Goal: Task Accomplishment & Management: Use online tool/utility

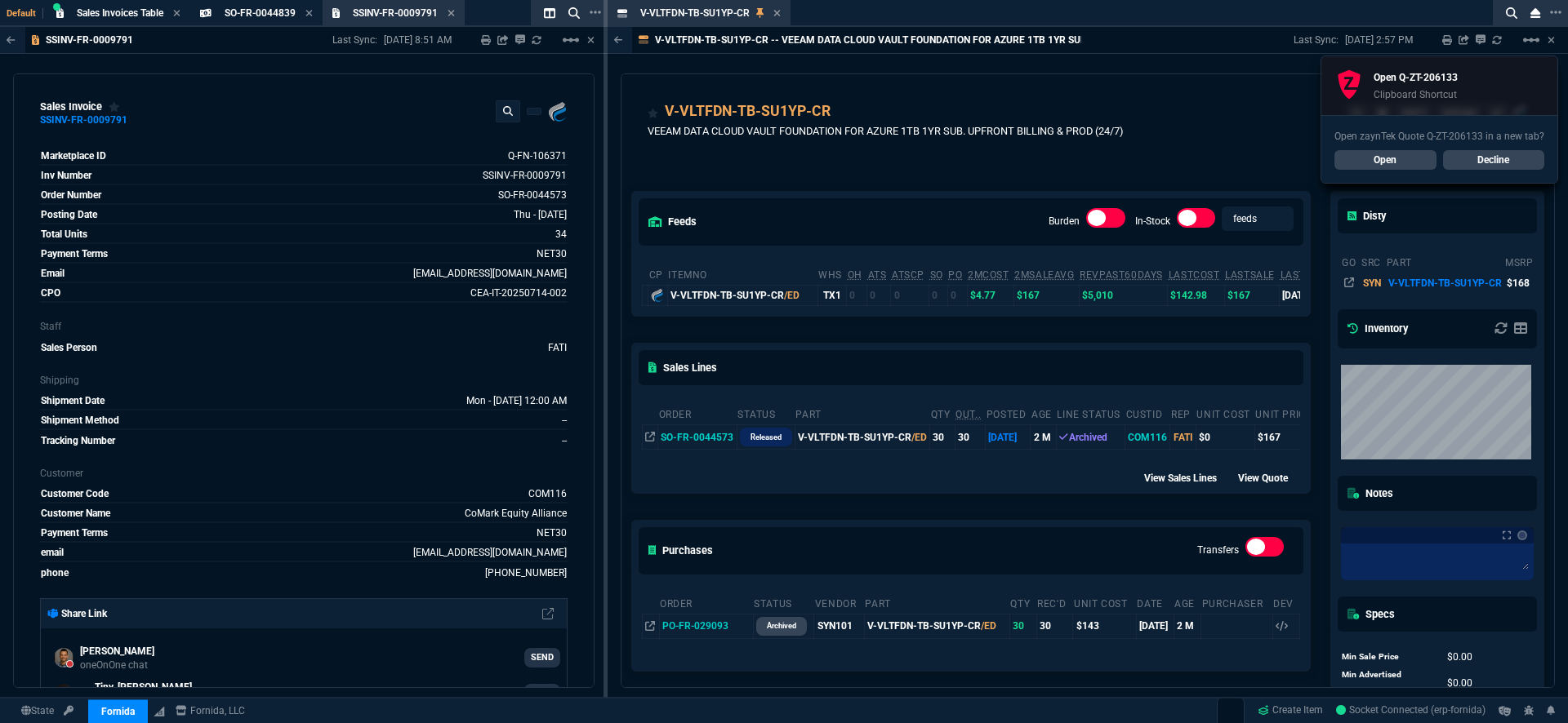
select select "18: totals"
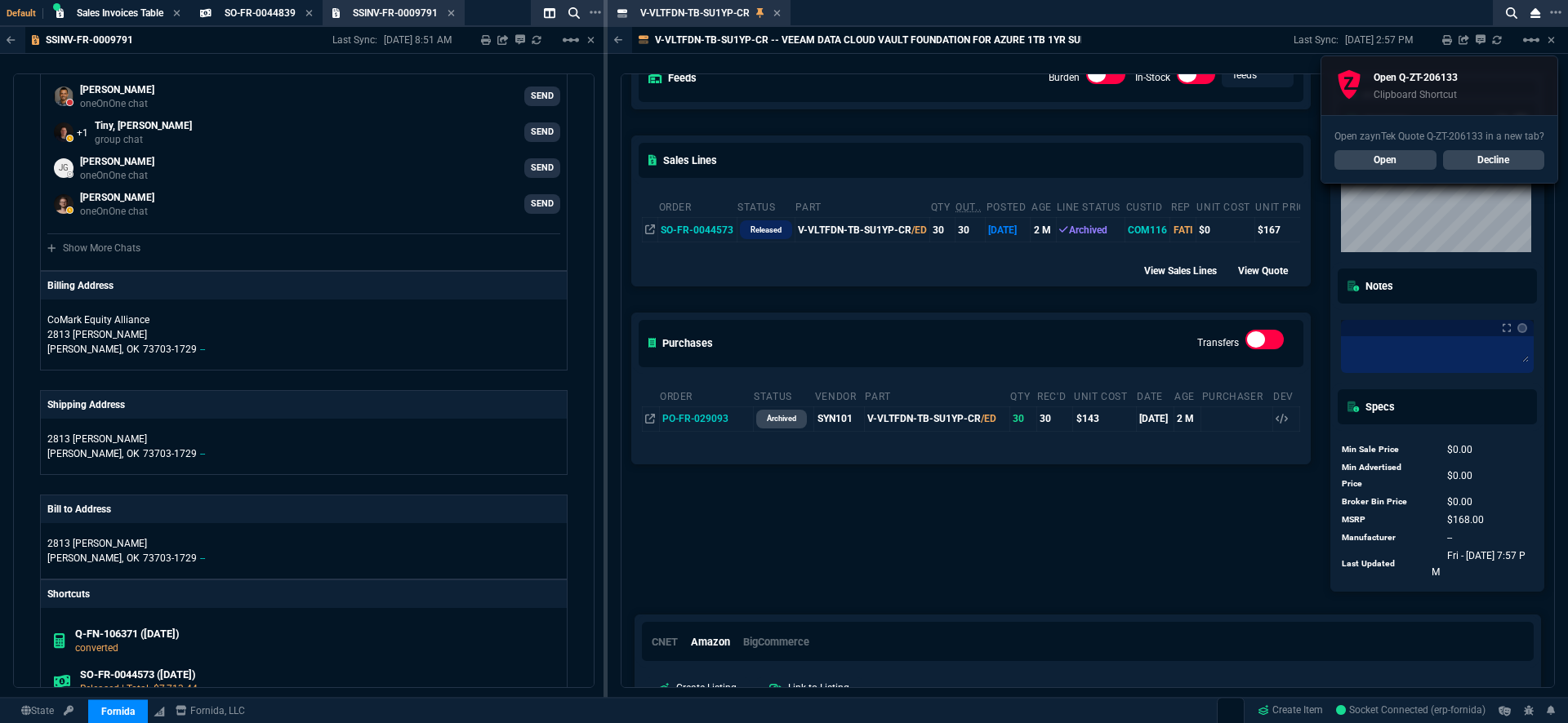
click at [1397, 154] on link "Open" at bounding box center [1385, 160] width 102 height 19
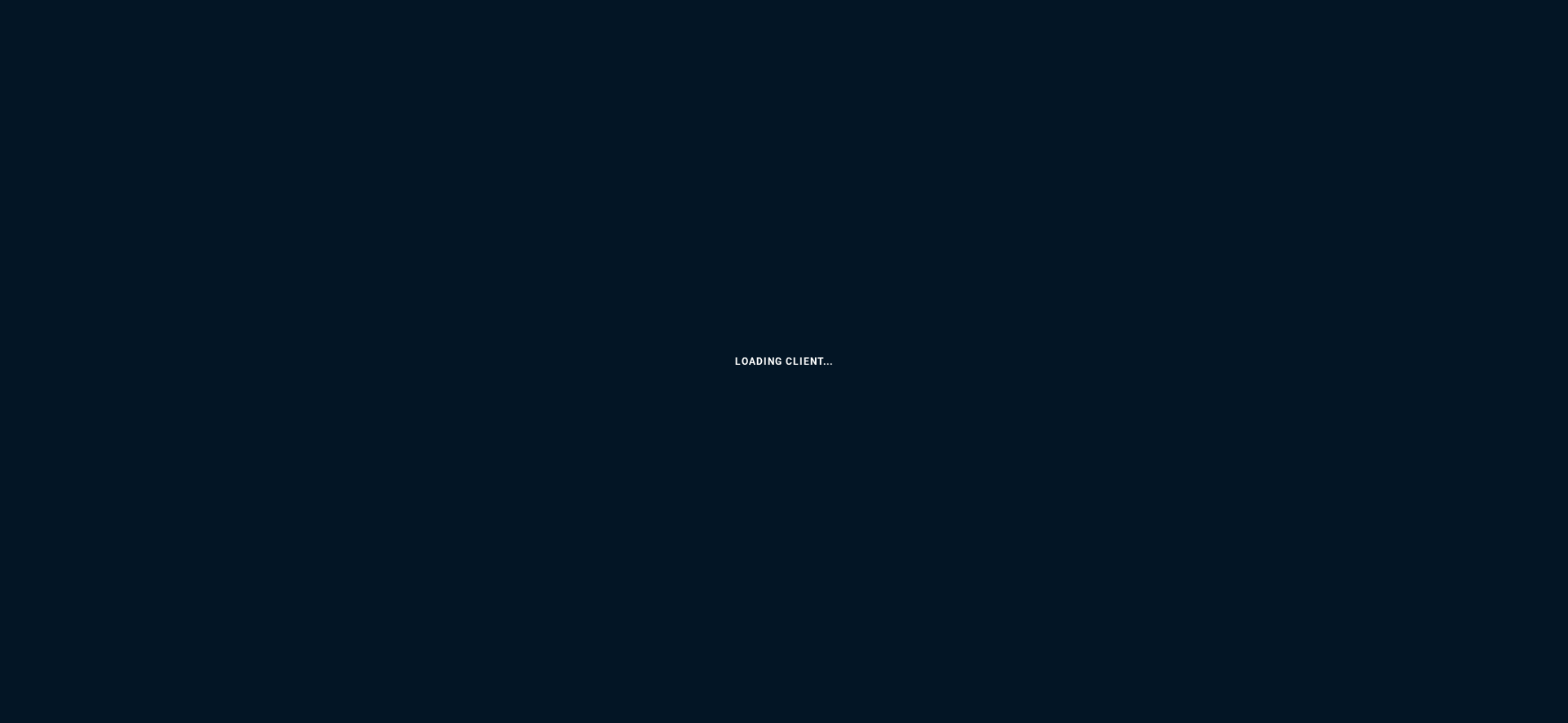
select select "18: totals"
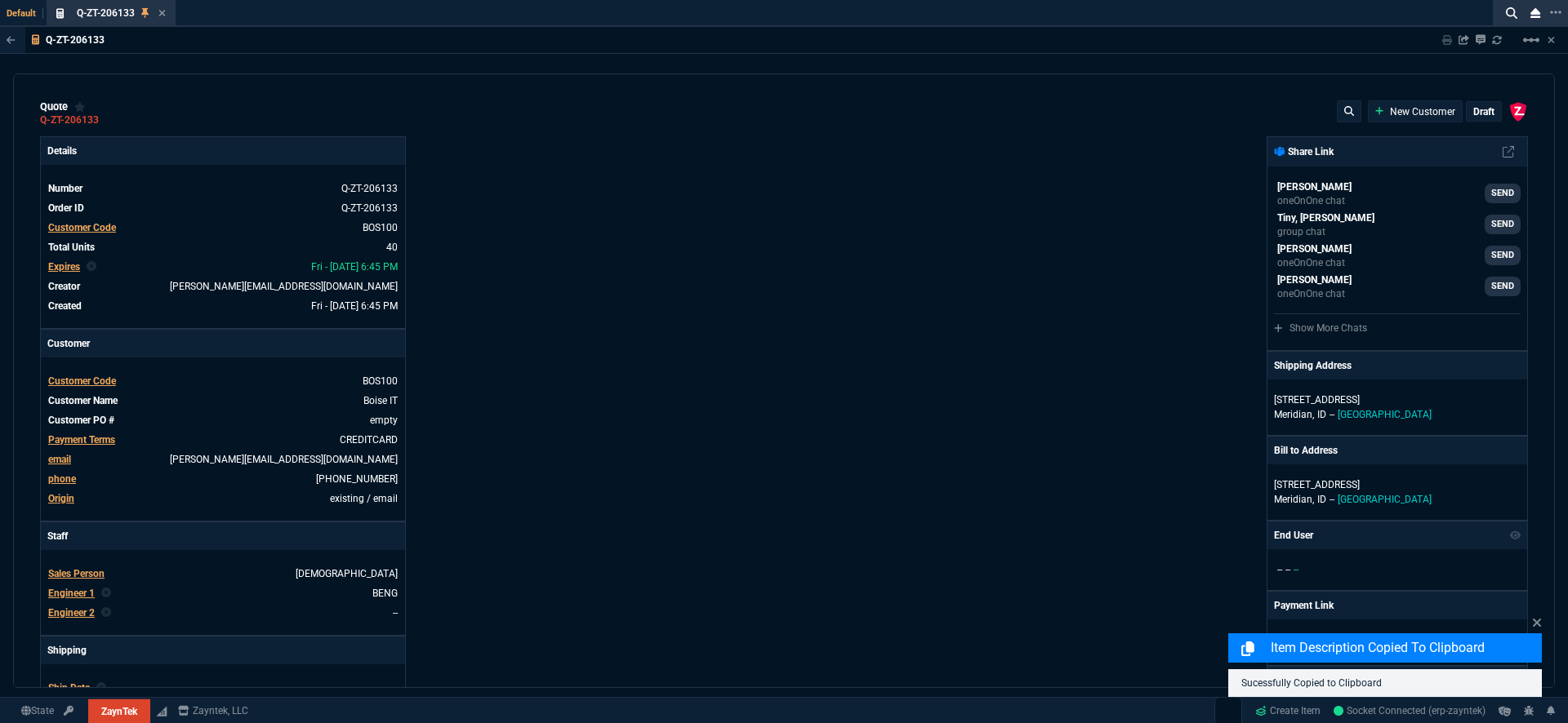
type input "20"
type input "295"
type input "60"
type input "595"
type input "44"
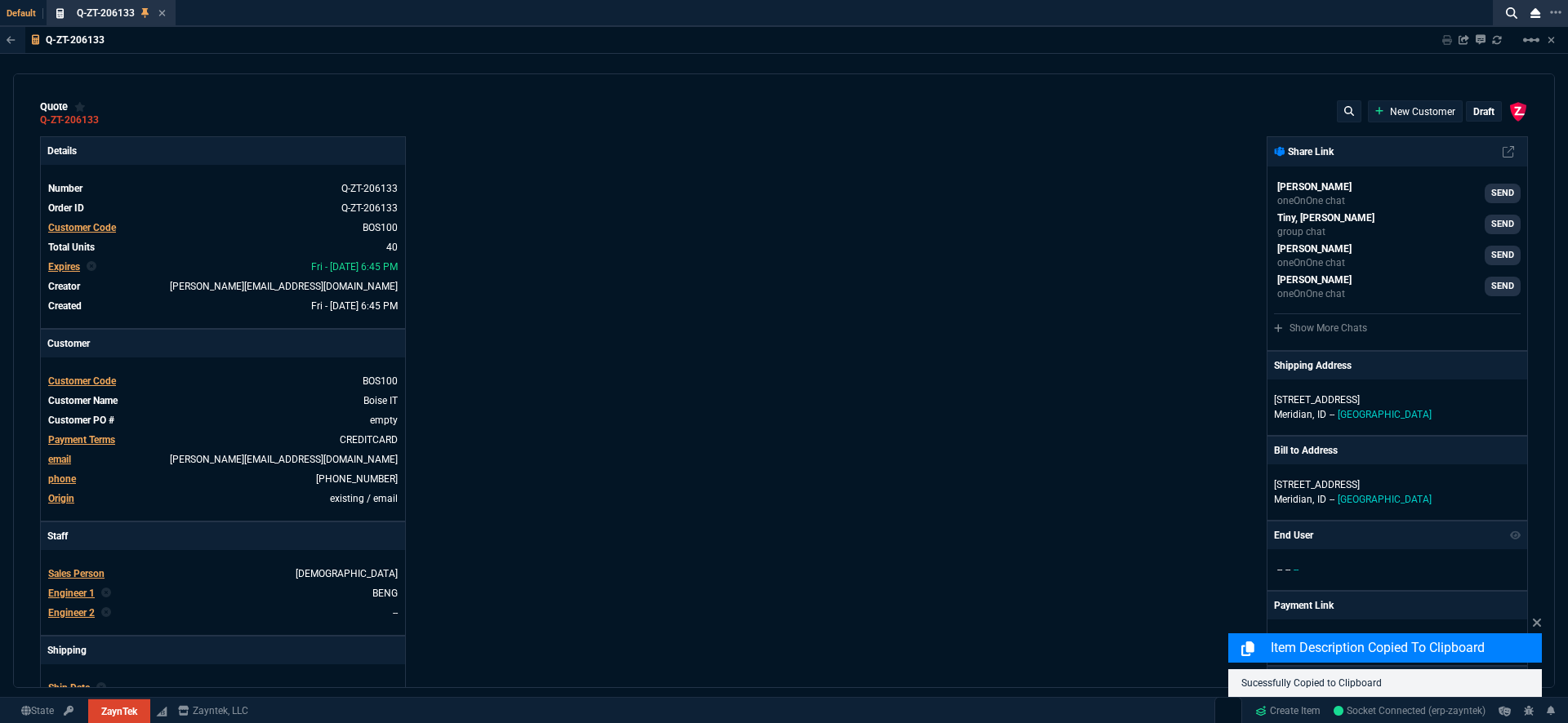
type input "174"
type input "62"
type input "165"
type input "38"
type input "80"
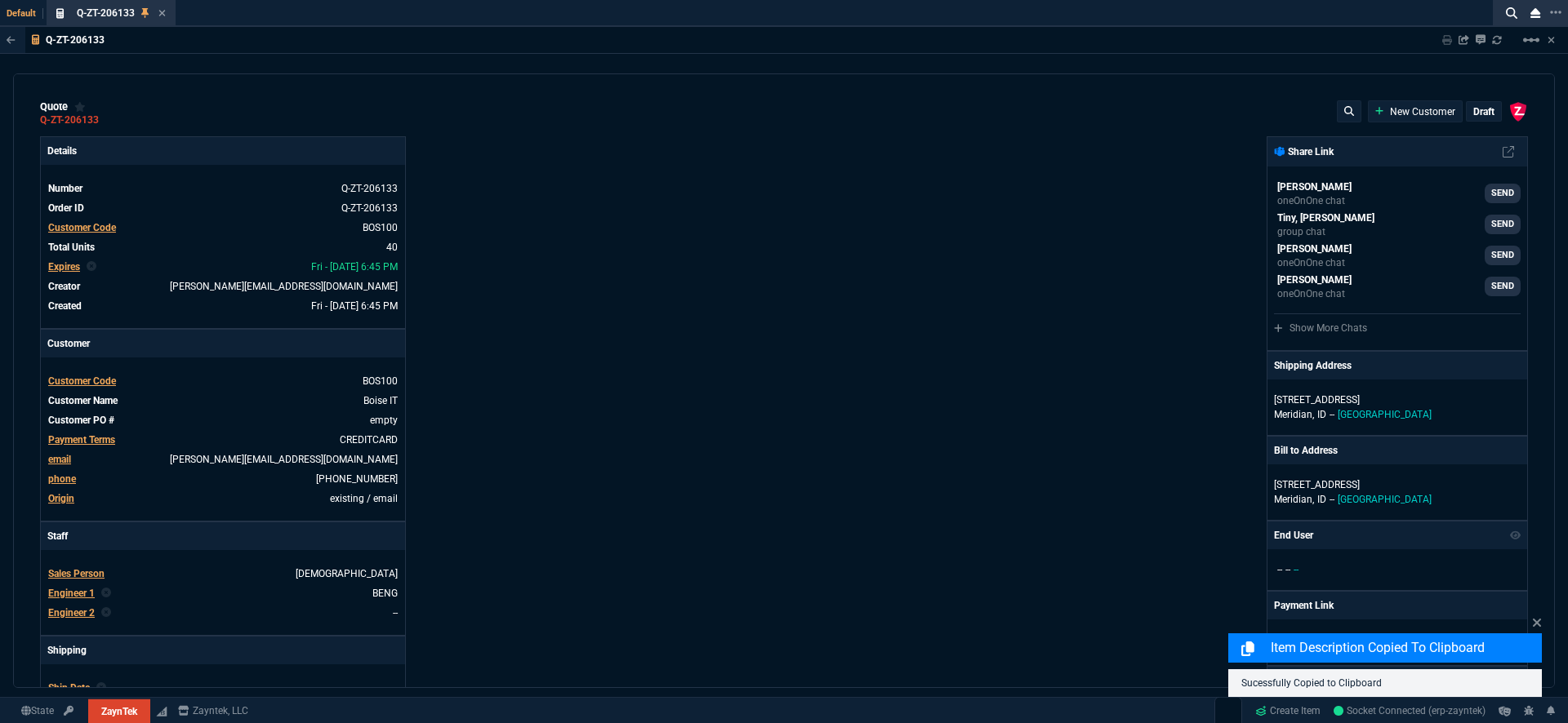
type input "14"
type input "50"
type input "60"
type input "295"
type input "55"
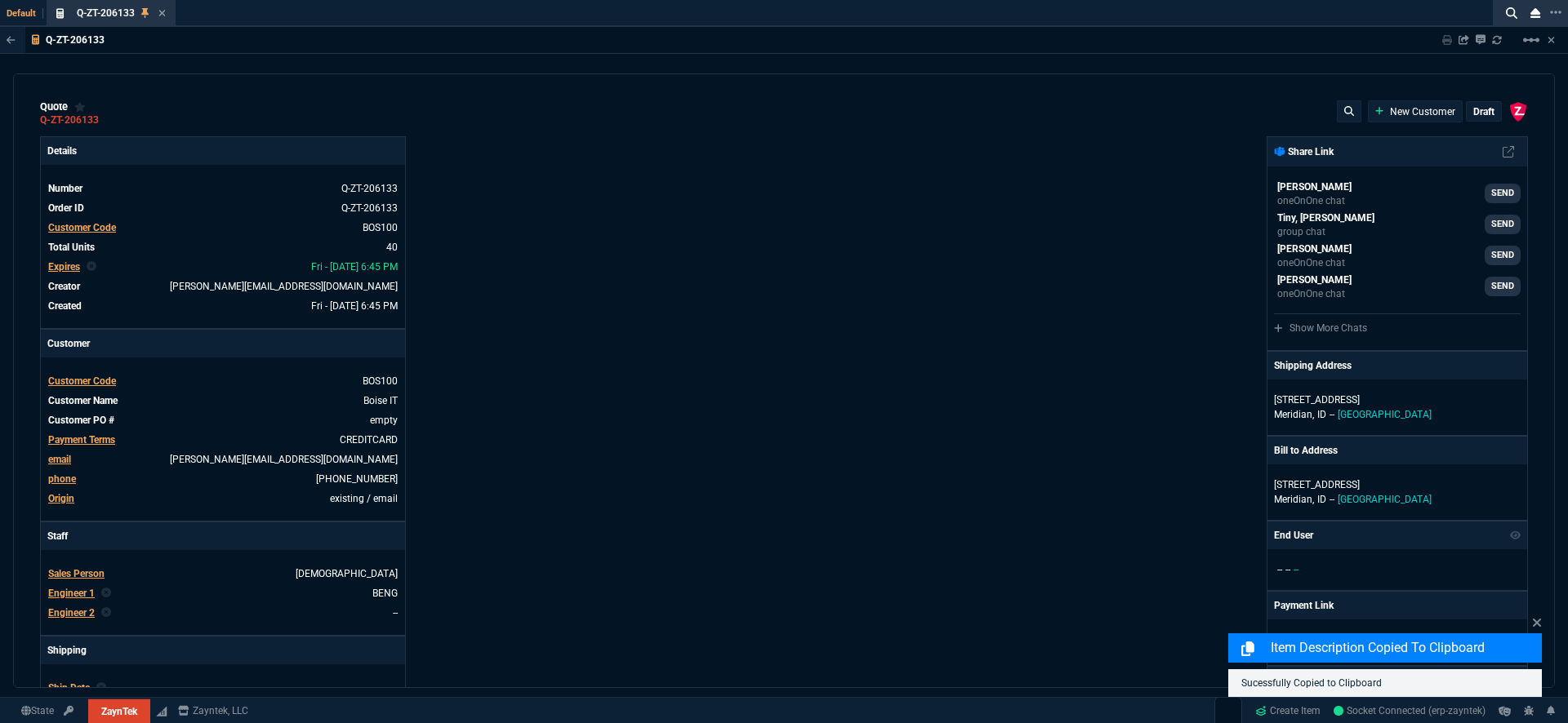
type input "60"
type input "76"
type input "65"
type input "43"
type input "75"
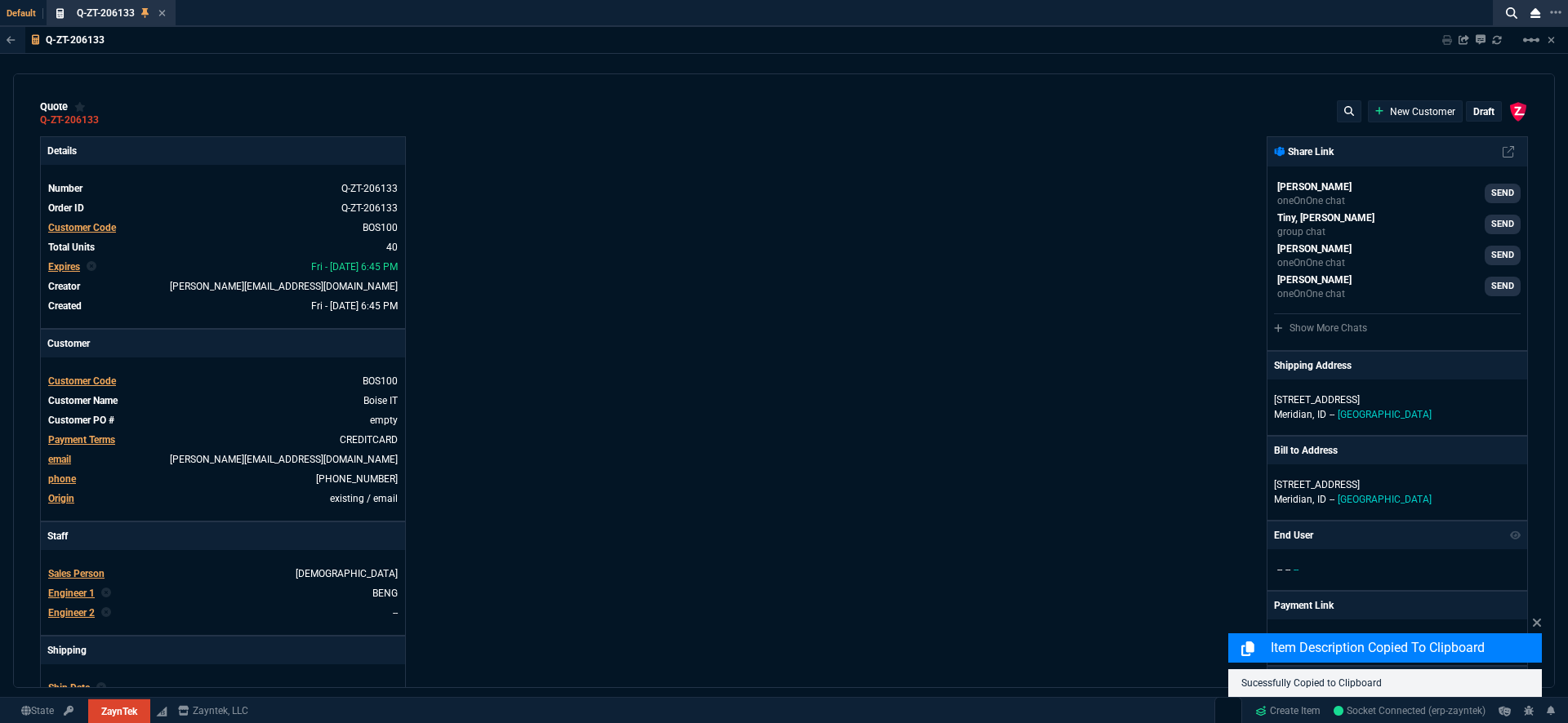
type input "52"
type input "65"
type input "80"
type input "4"
type input "0"
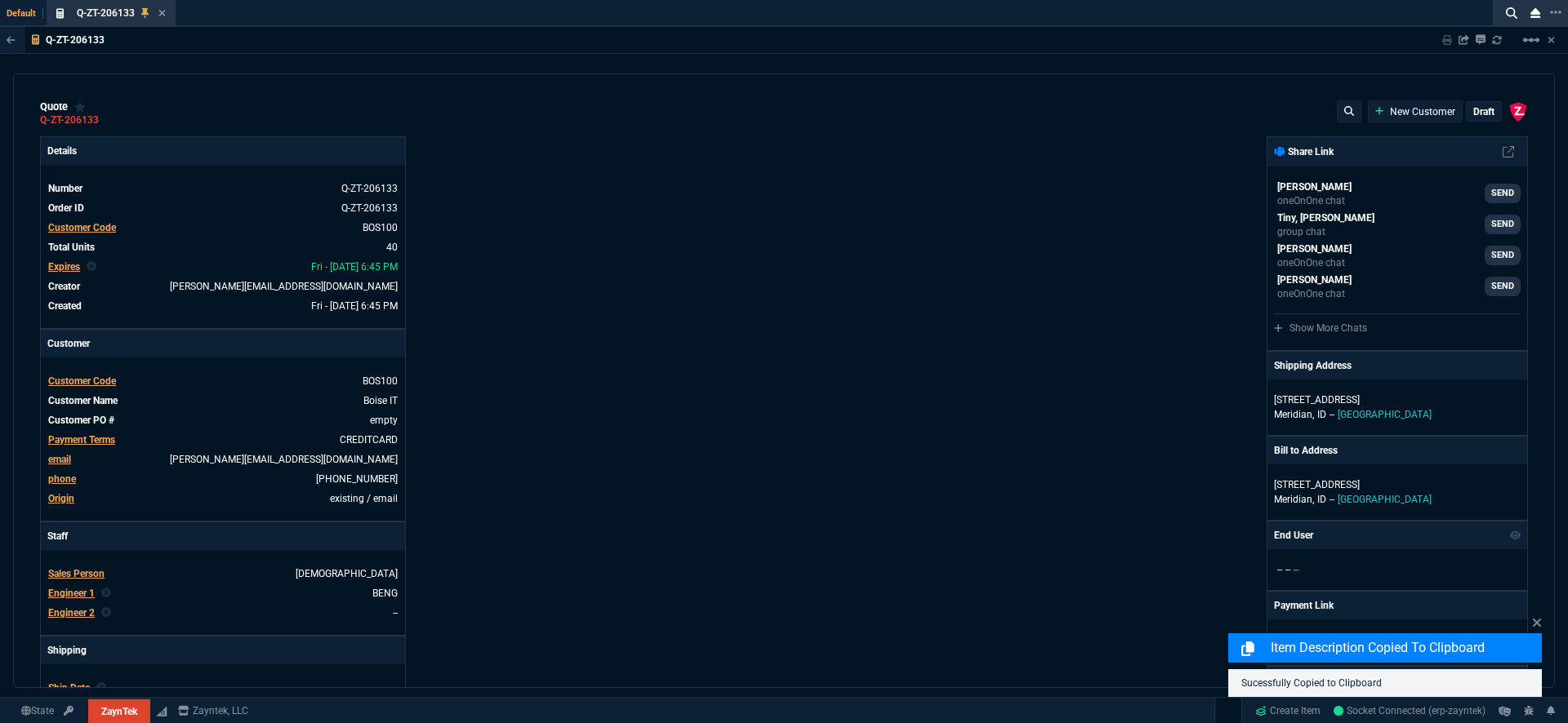
type input "0"
type input "50"
type input "99600"
type input "39600"
type input "26600"
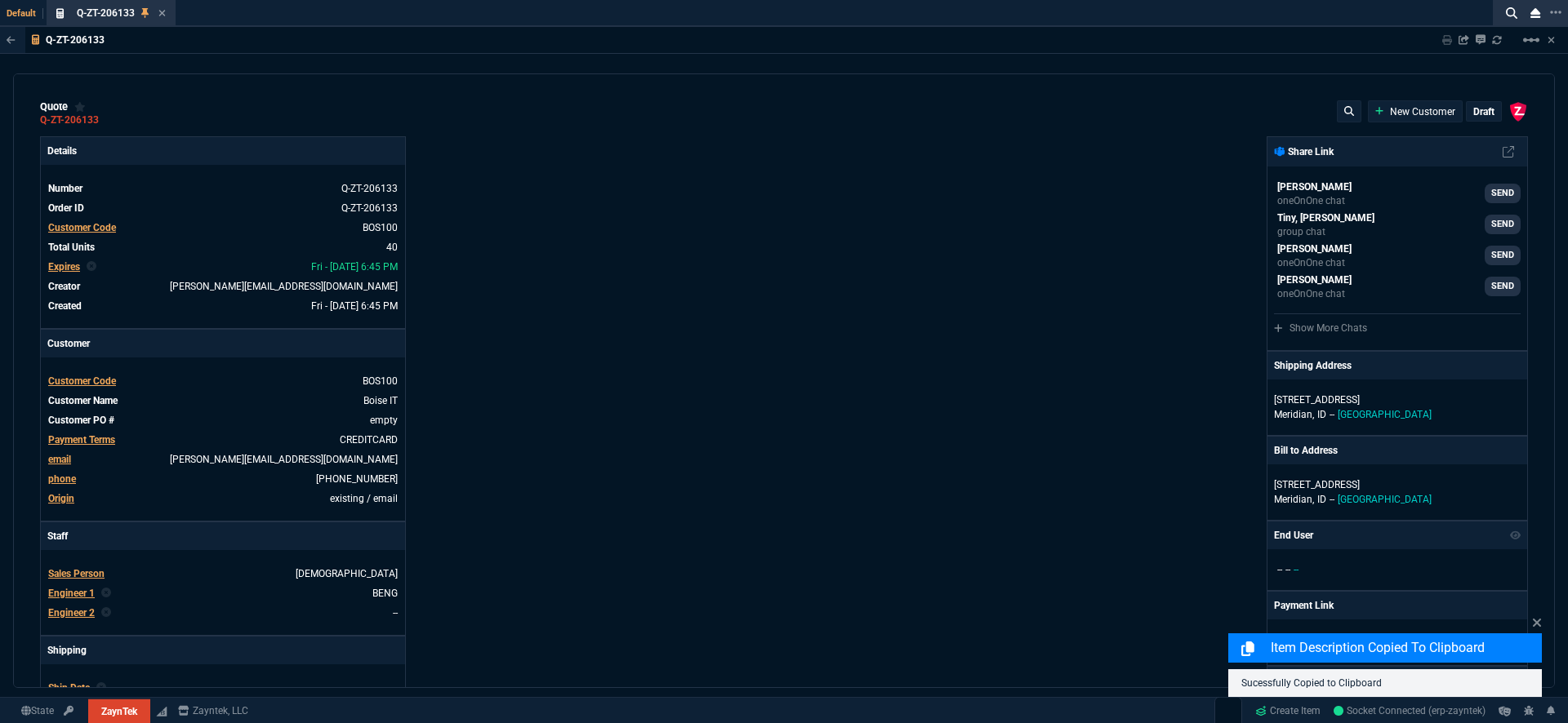
type input "21100"
type input "34600"
type input "49600"
type input "11100"
type input "8600"
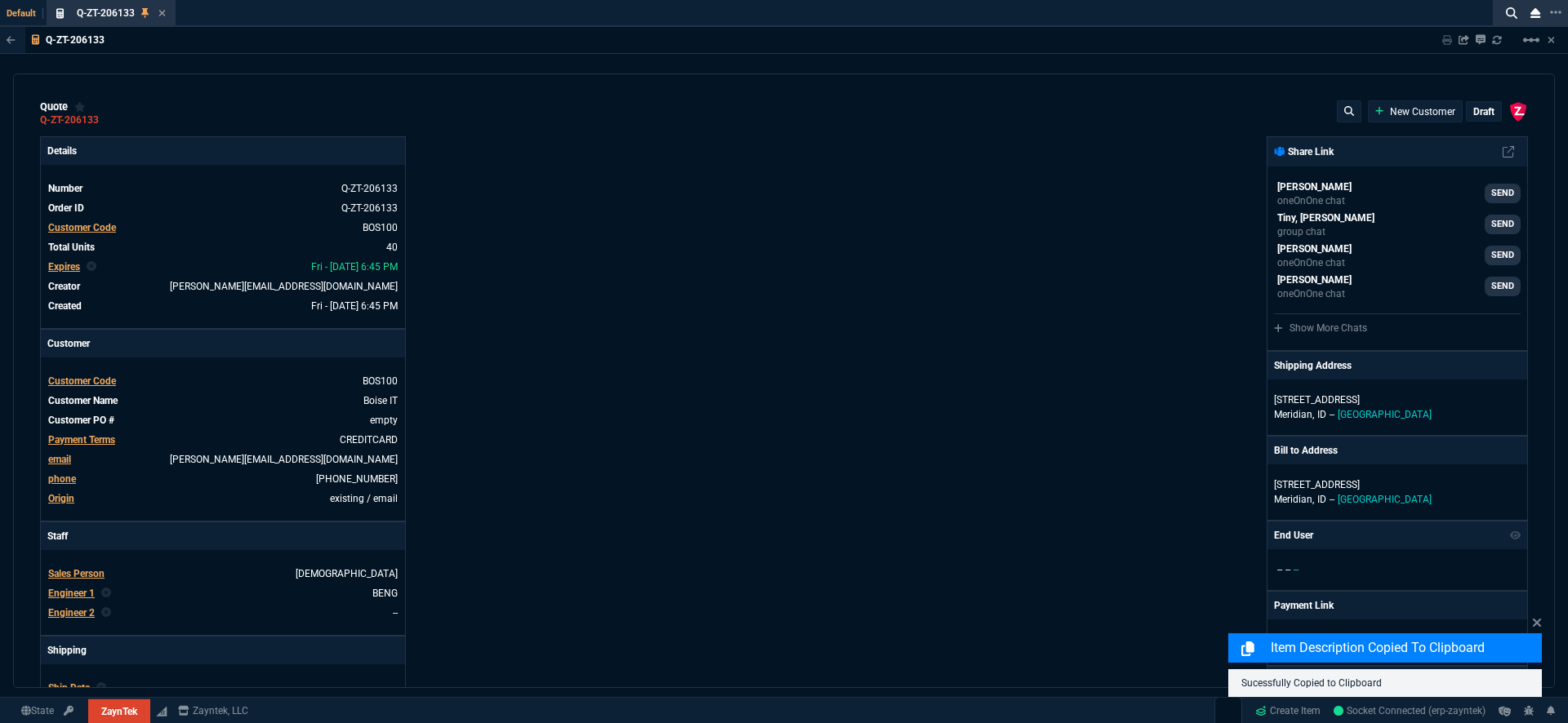
type input "17600"
type input "12600"
type input "600"
type input "1393"
type input "2498"
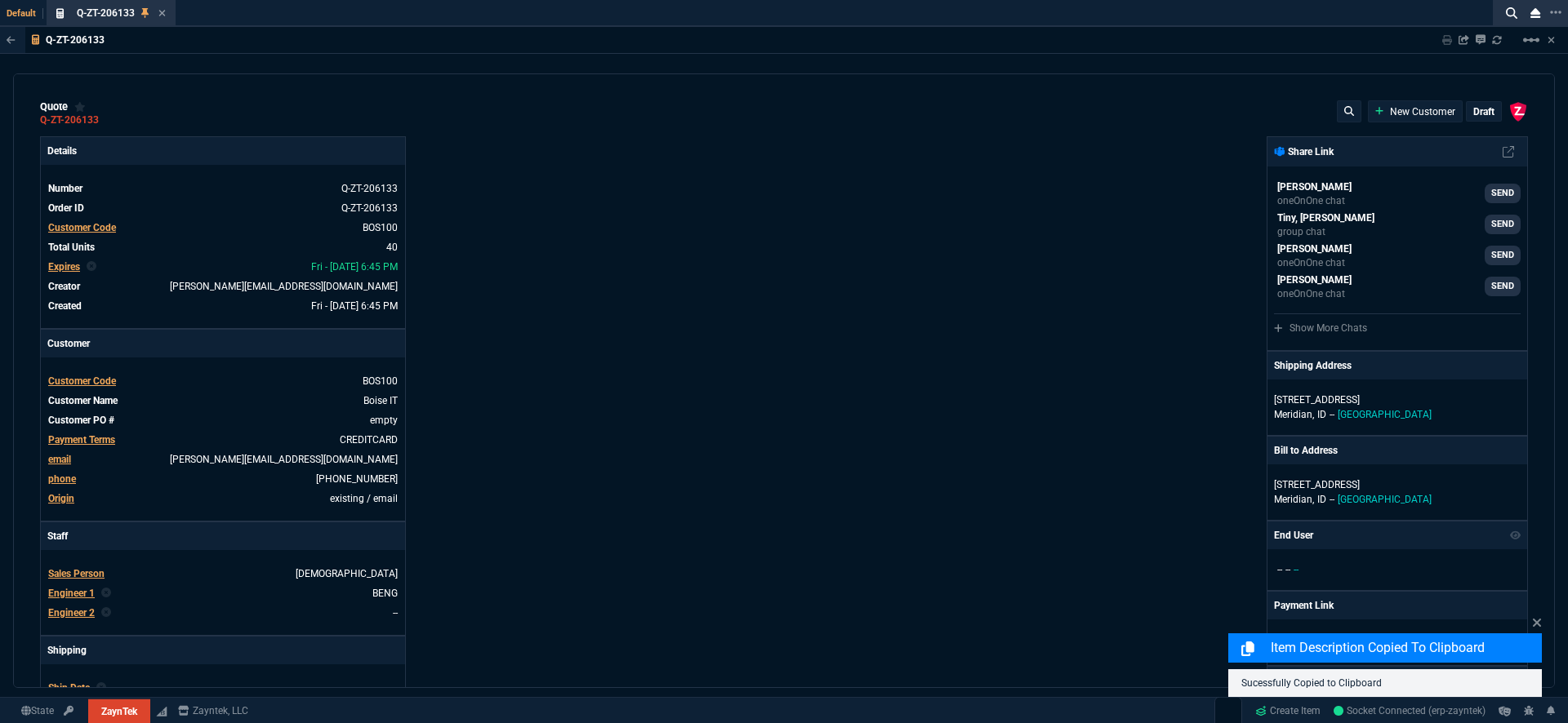
type input "402"
type input "723"
type input "1539"
type input "2619"
type input "234"
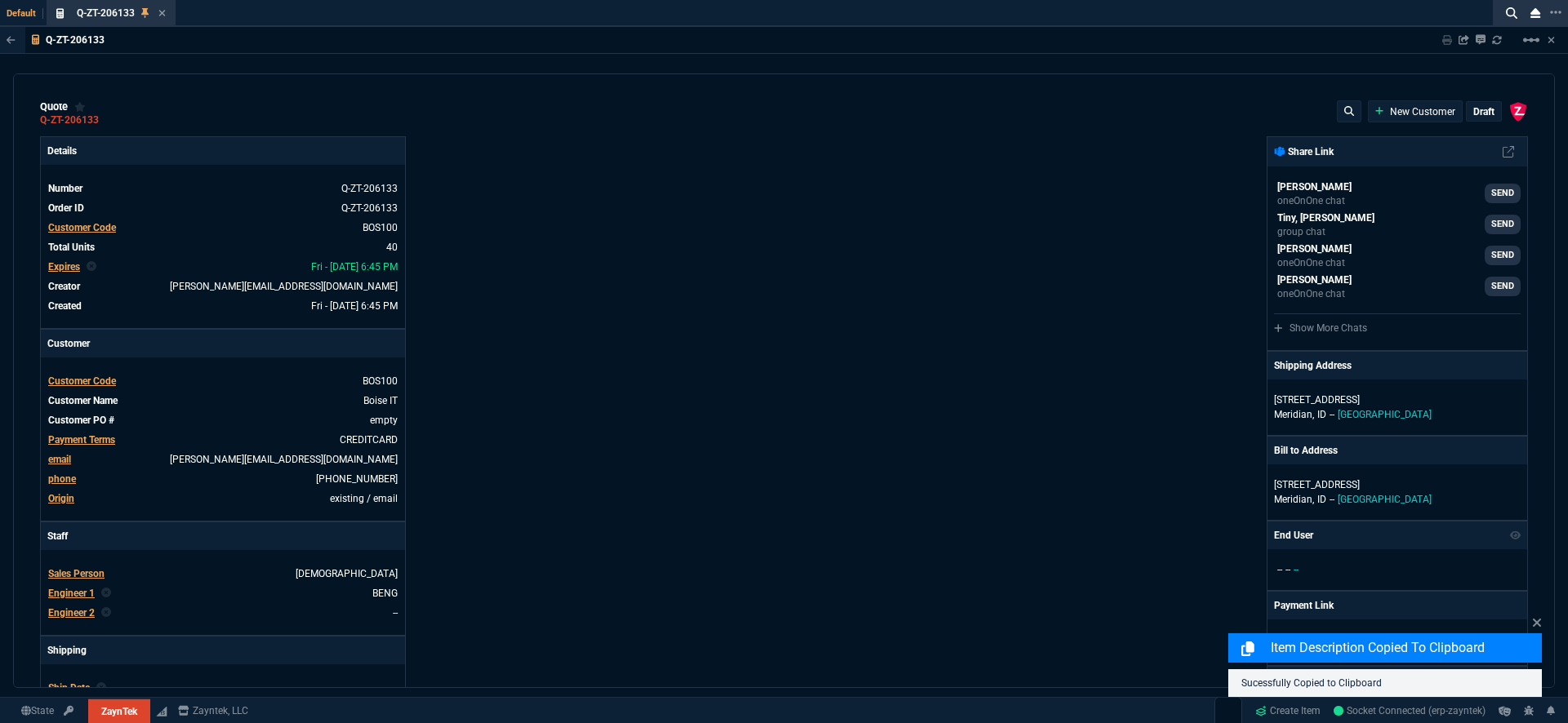
type input "109"
type input "399"
type input "11"
type input "29"
type input "84"
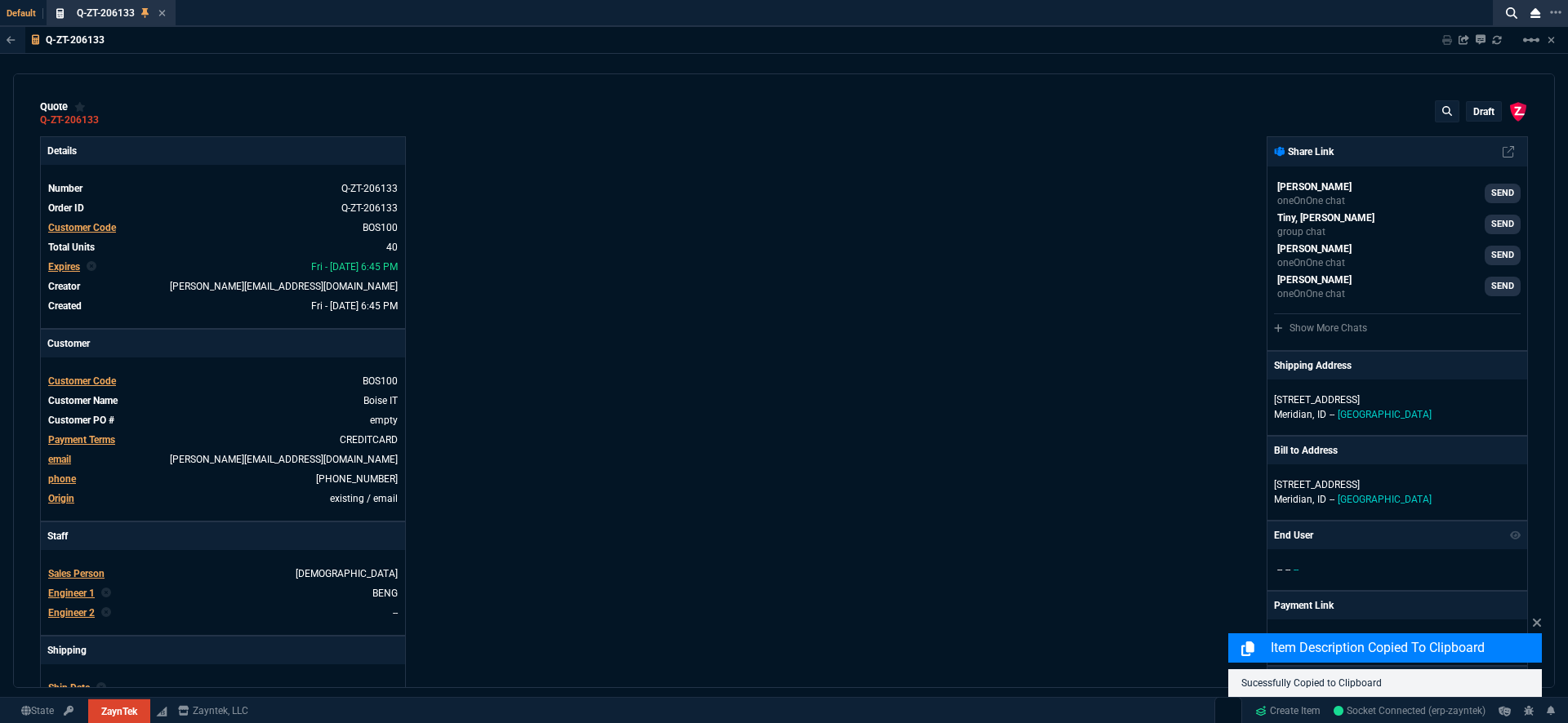
type input "34"
type input "71"
type input "78"
type input "81"
type input "53"
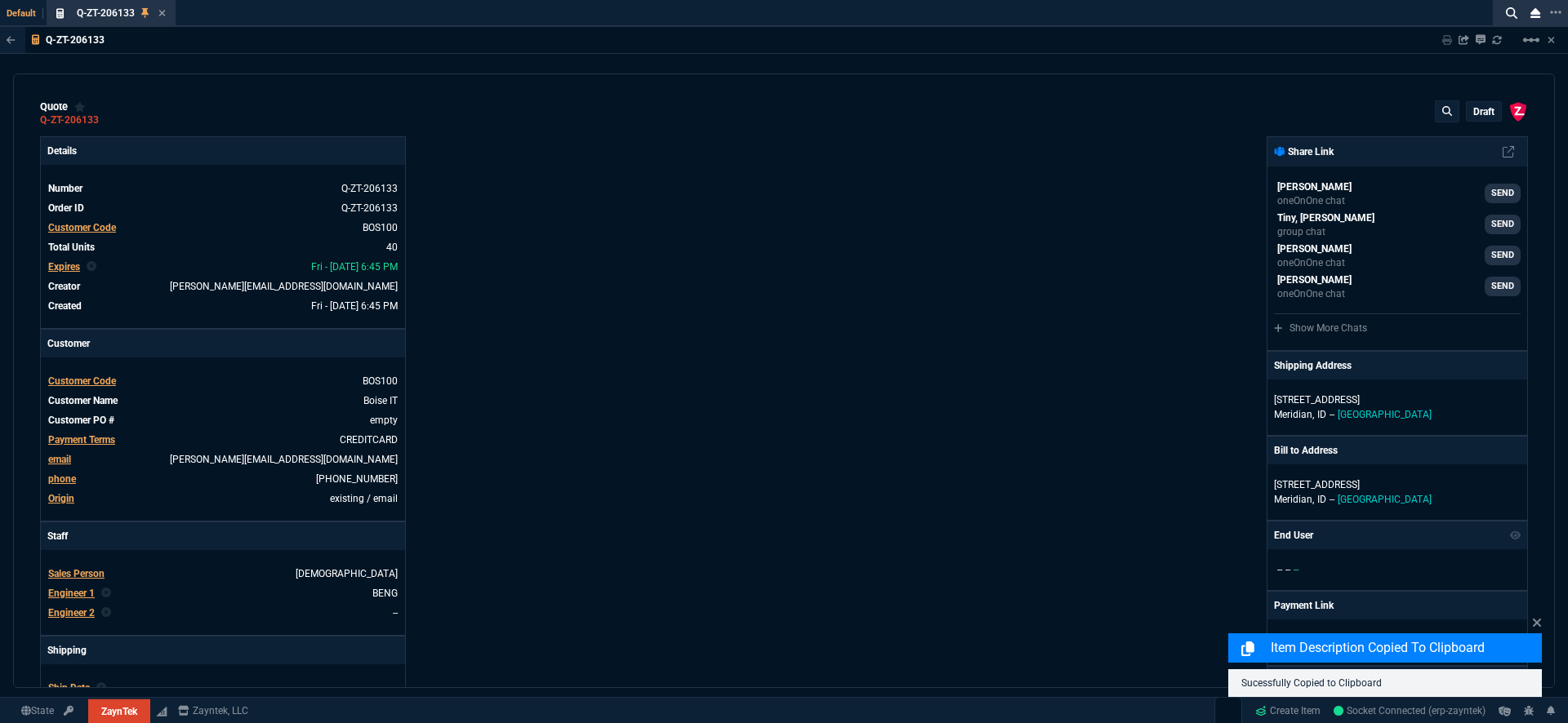
type input "22"
type input "56"
type input "55"
type input "524"
type input "76"
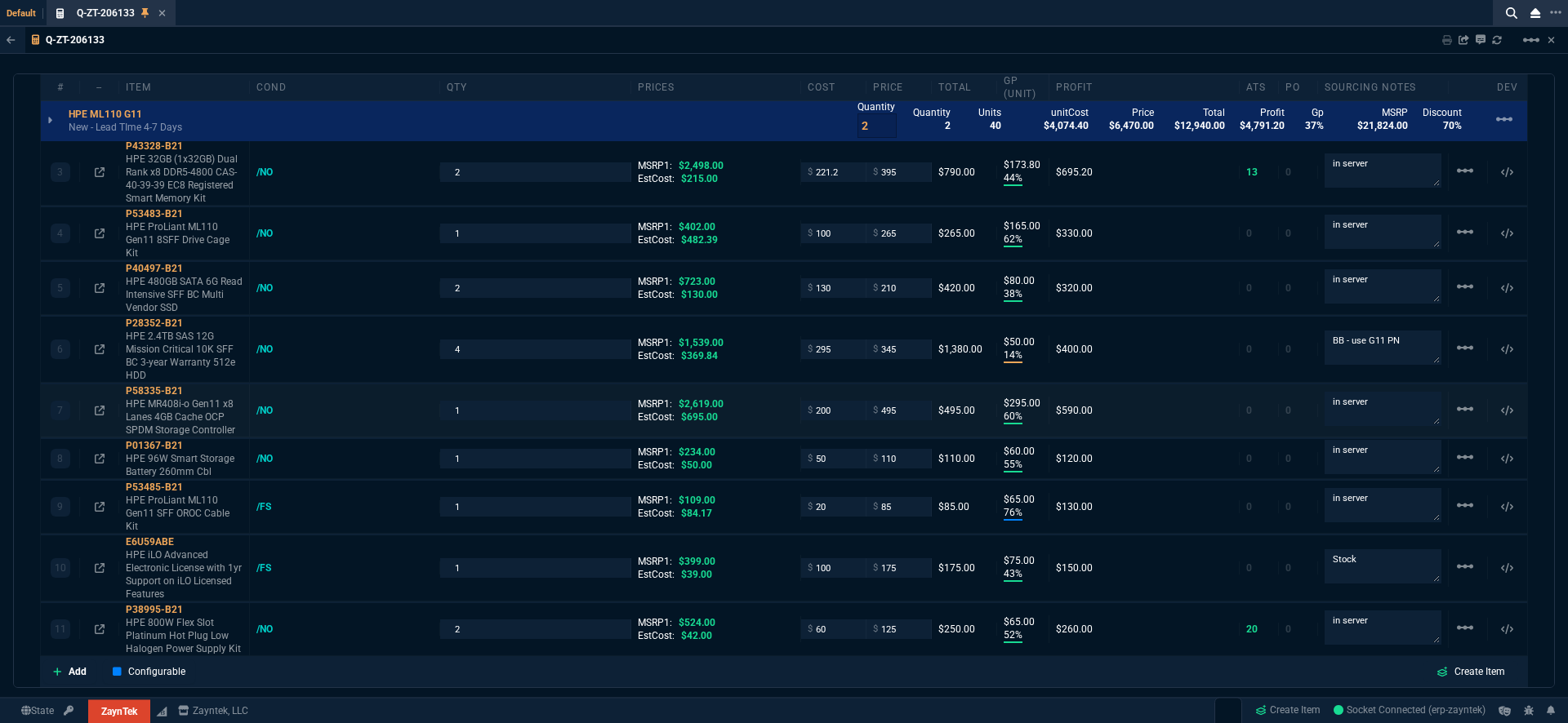
scroll to position [1265, 0]
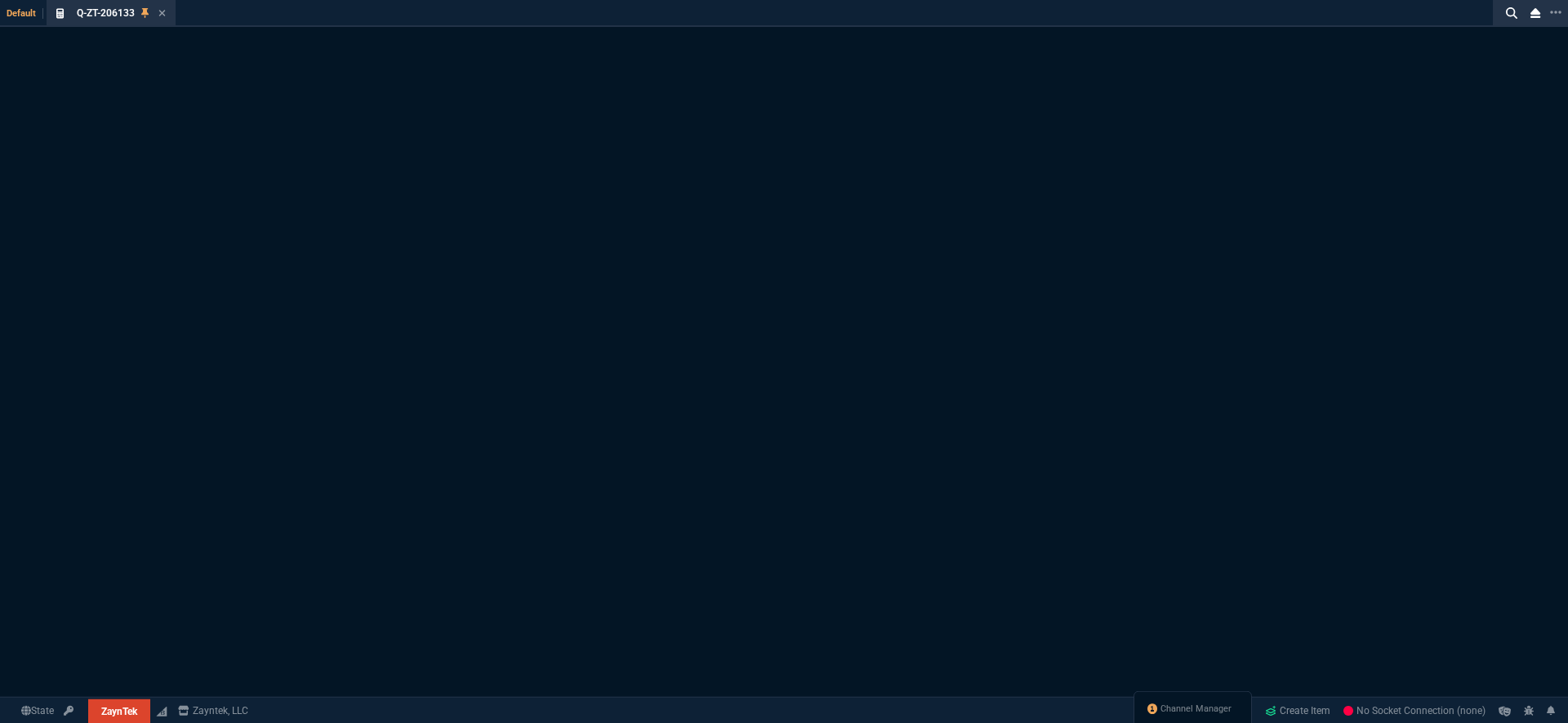
select select "18: totals"
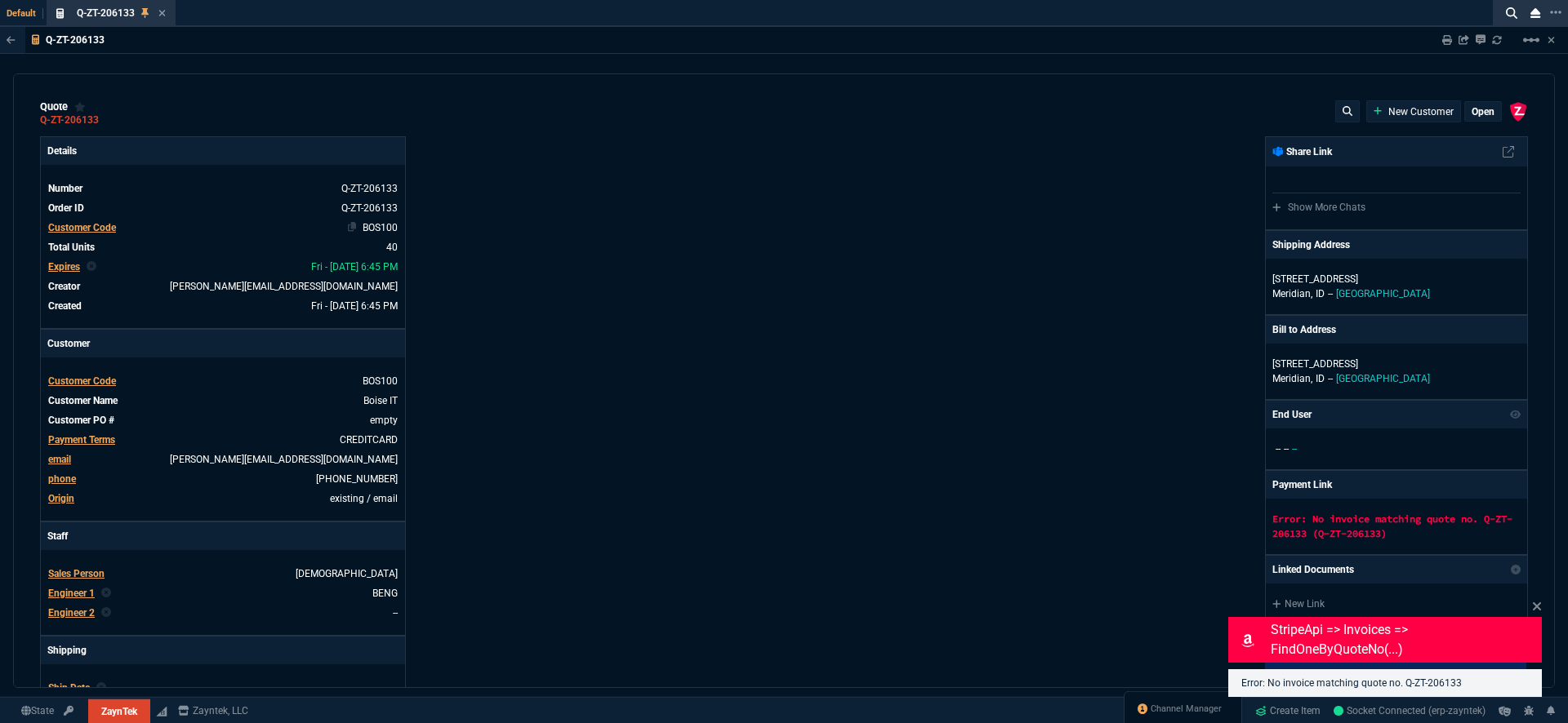
type input "20"
type input "295"
type input "60"
type input "595"
type input "44"
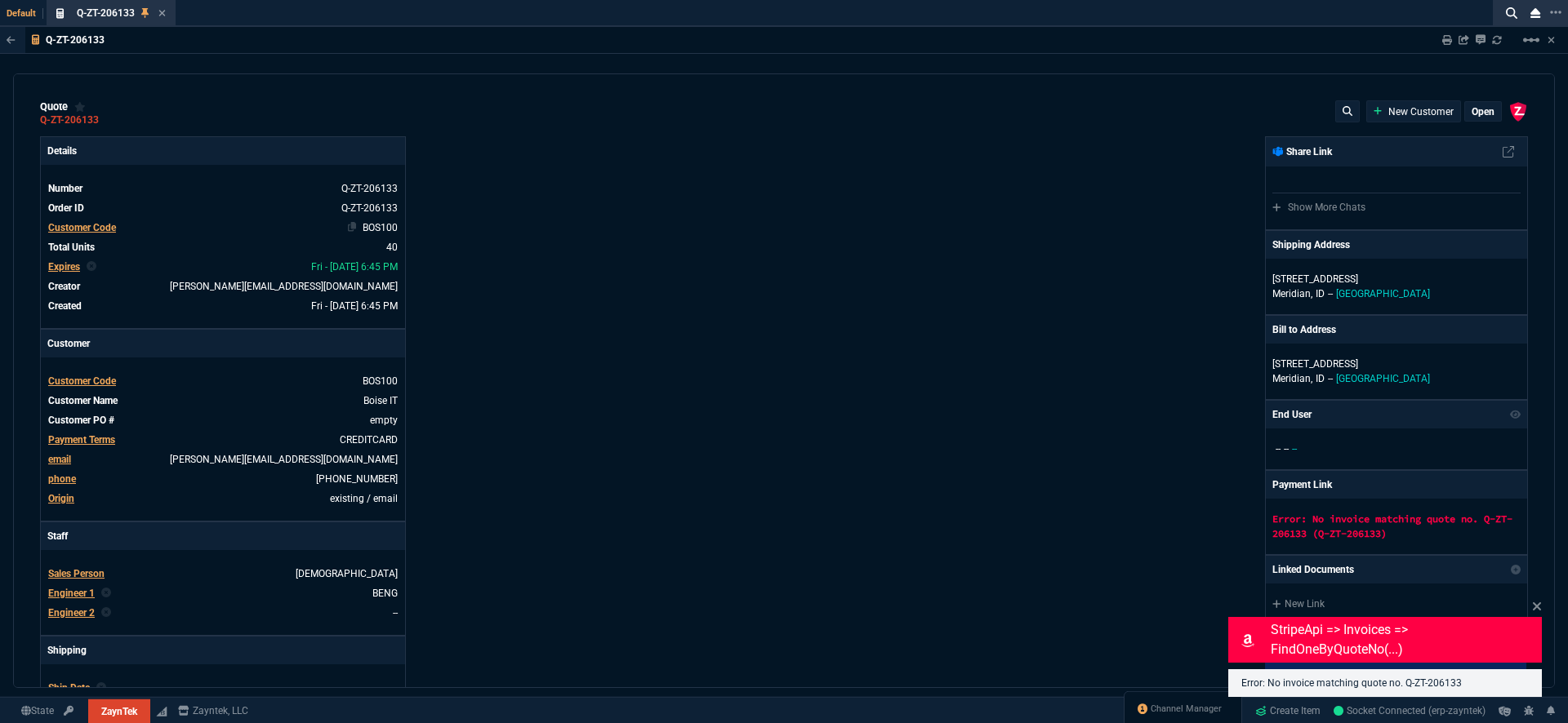
type input "174"
type input "62"
type input "165"
type input "38"
type input "80"
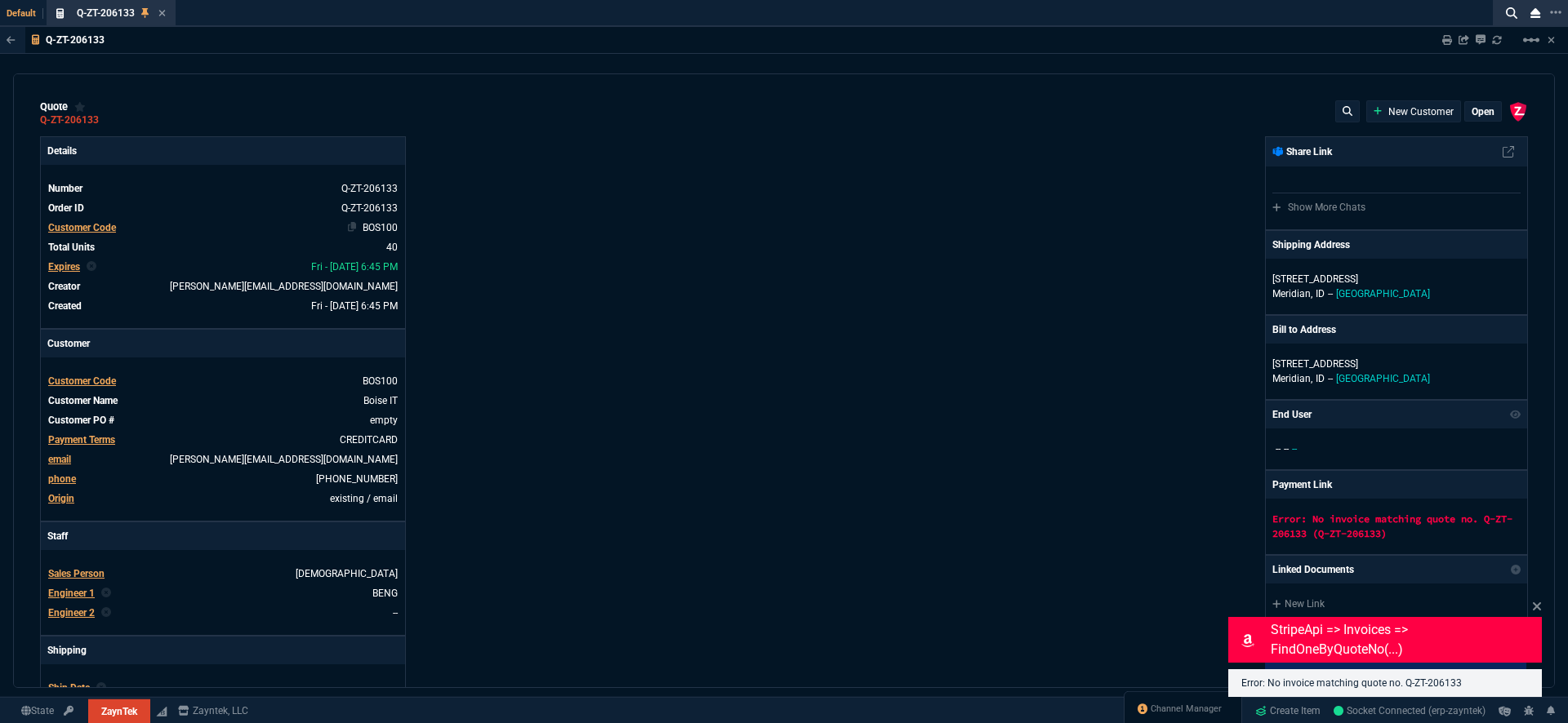
type input "14"
type input "50"
type input "60"
type input "295"
type input "55"
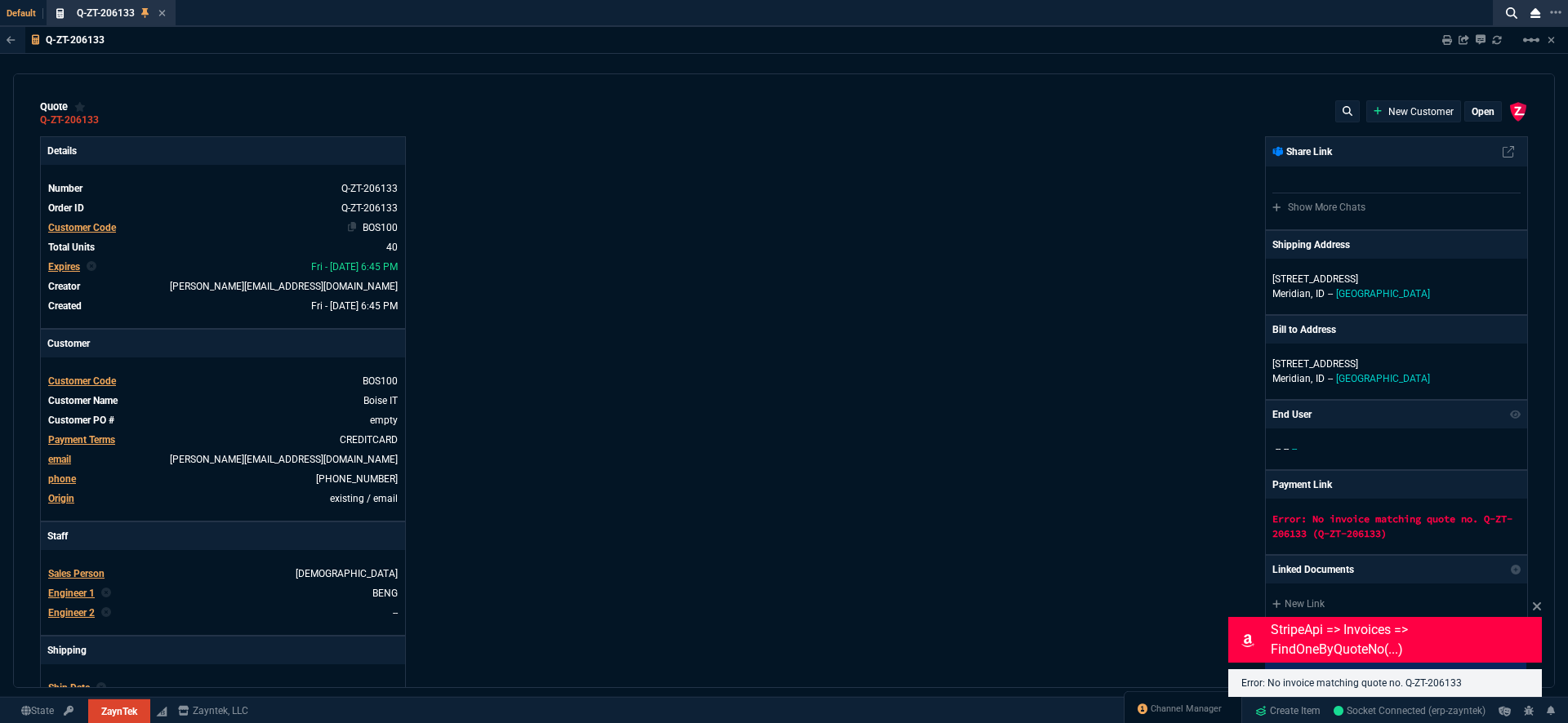
type input "60"
type input "76"
type input "65"
type input "43"
type input "75"
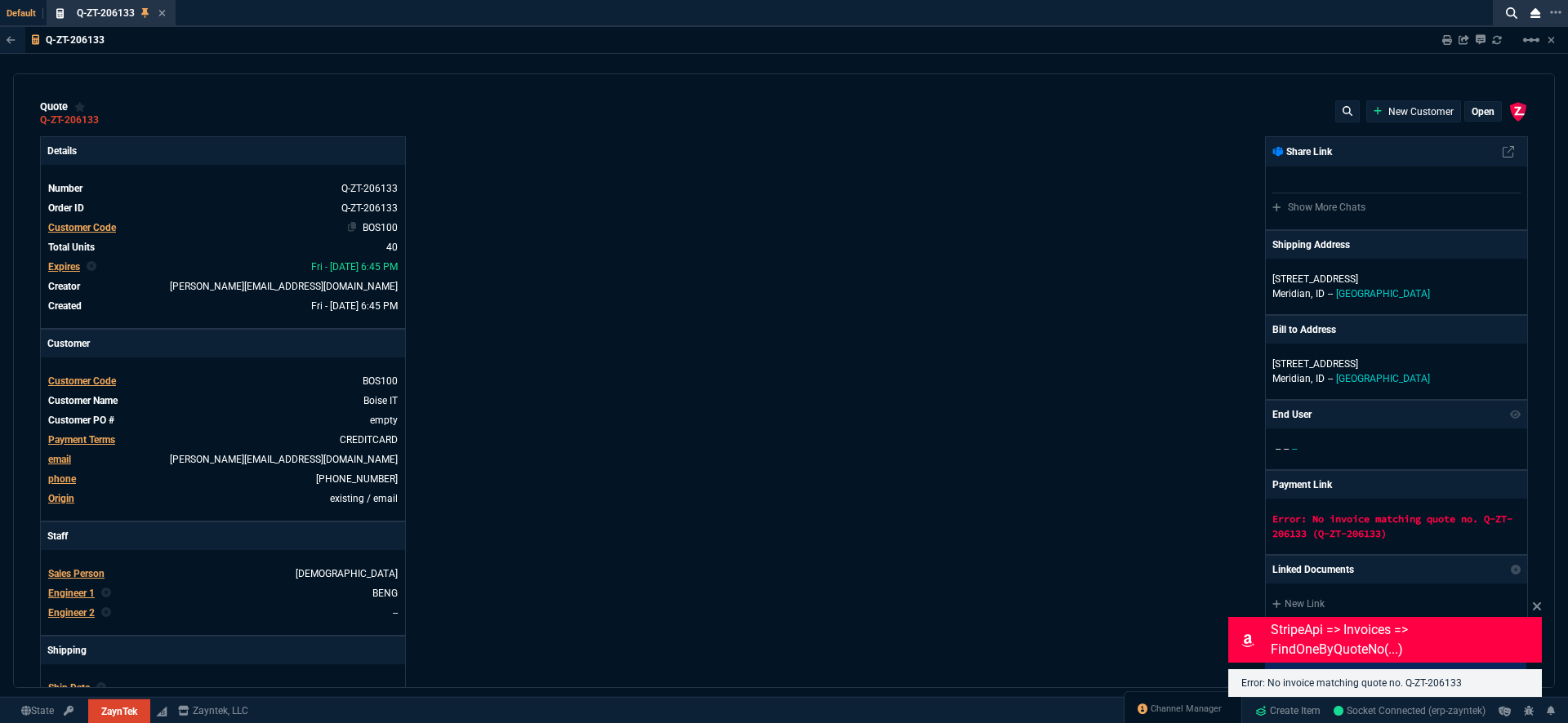
type input "52"
type input "65"
type input "80"
type input "4"
type input "0"
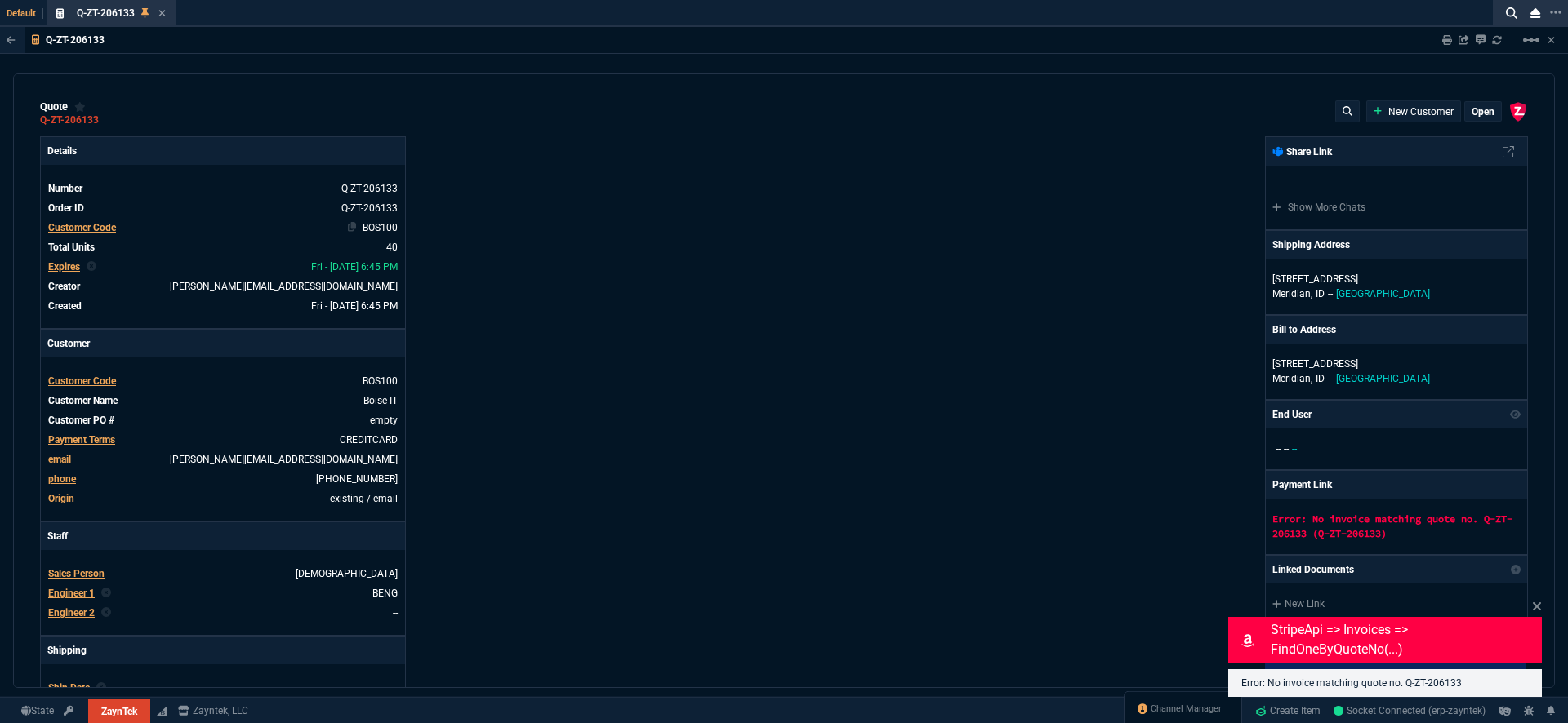
type input "0"
type input "50"
type input "99600"
type input "39600"
type input "26600"
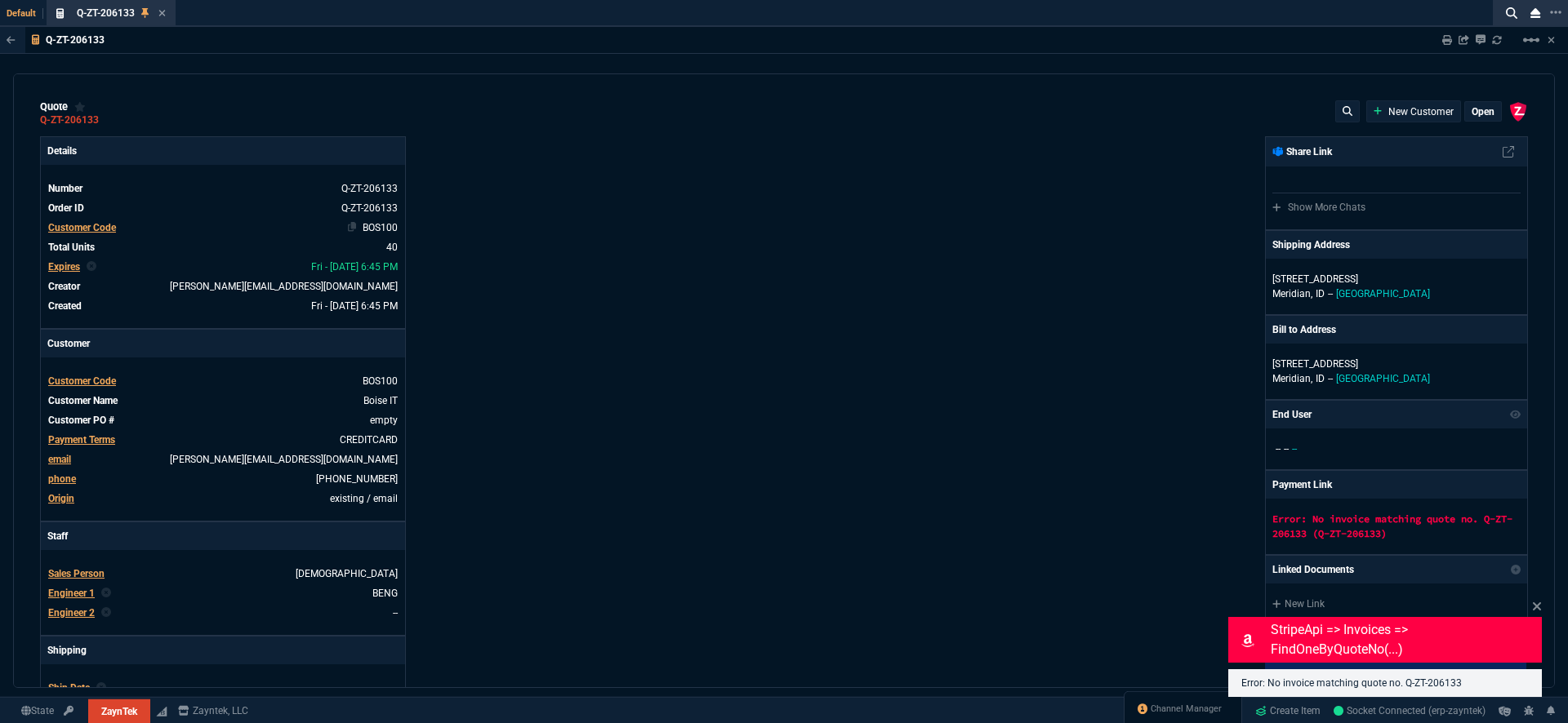
type input "21100"
type input "34600"
type input "49600"
type input "11100"
type input "8600"
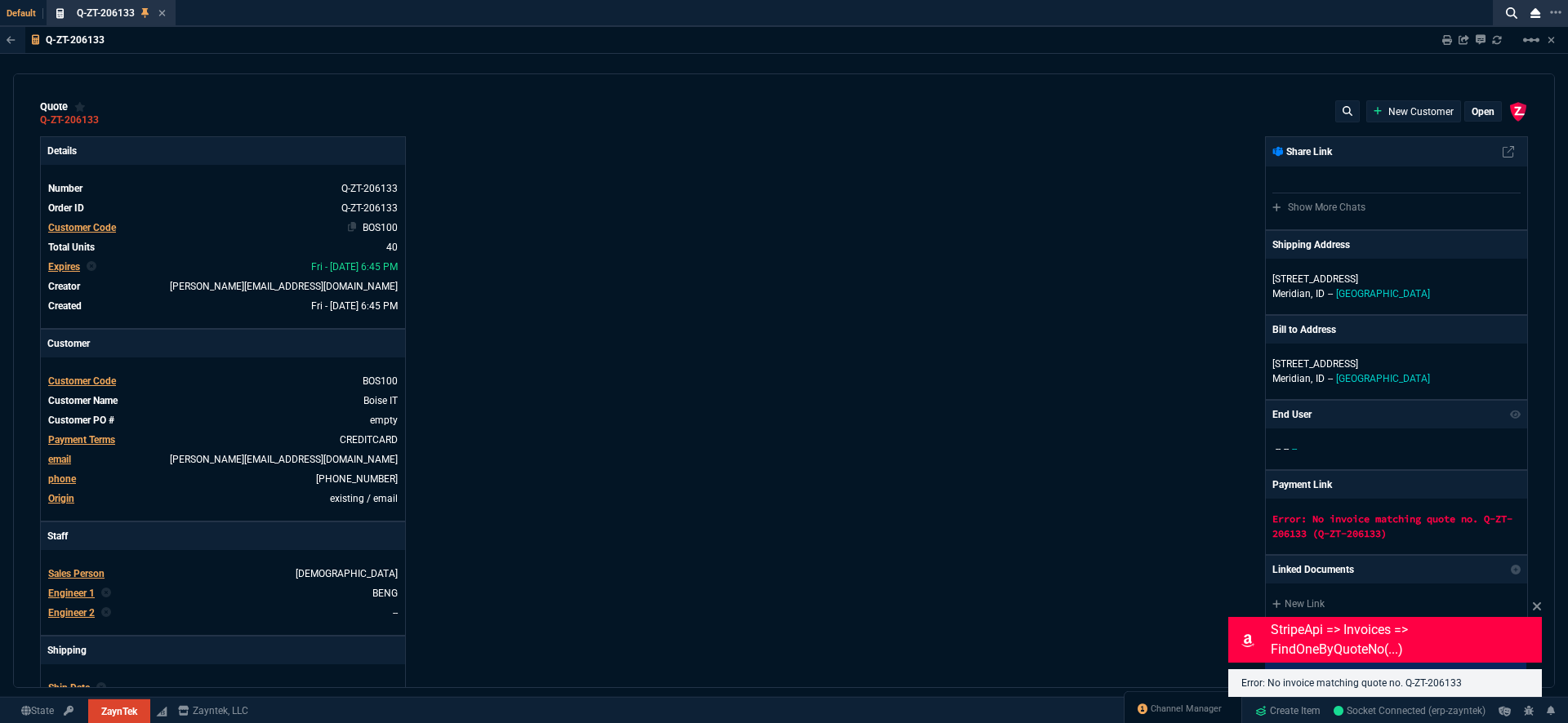
type input "17600"
type input "12600"
type input "600"
type input "1393"
type input "2498"
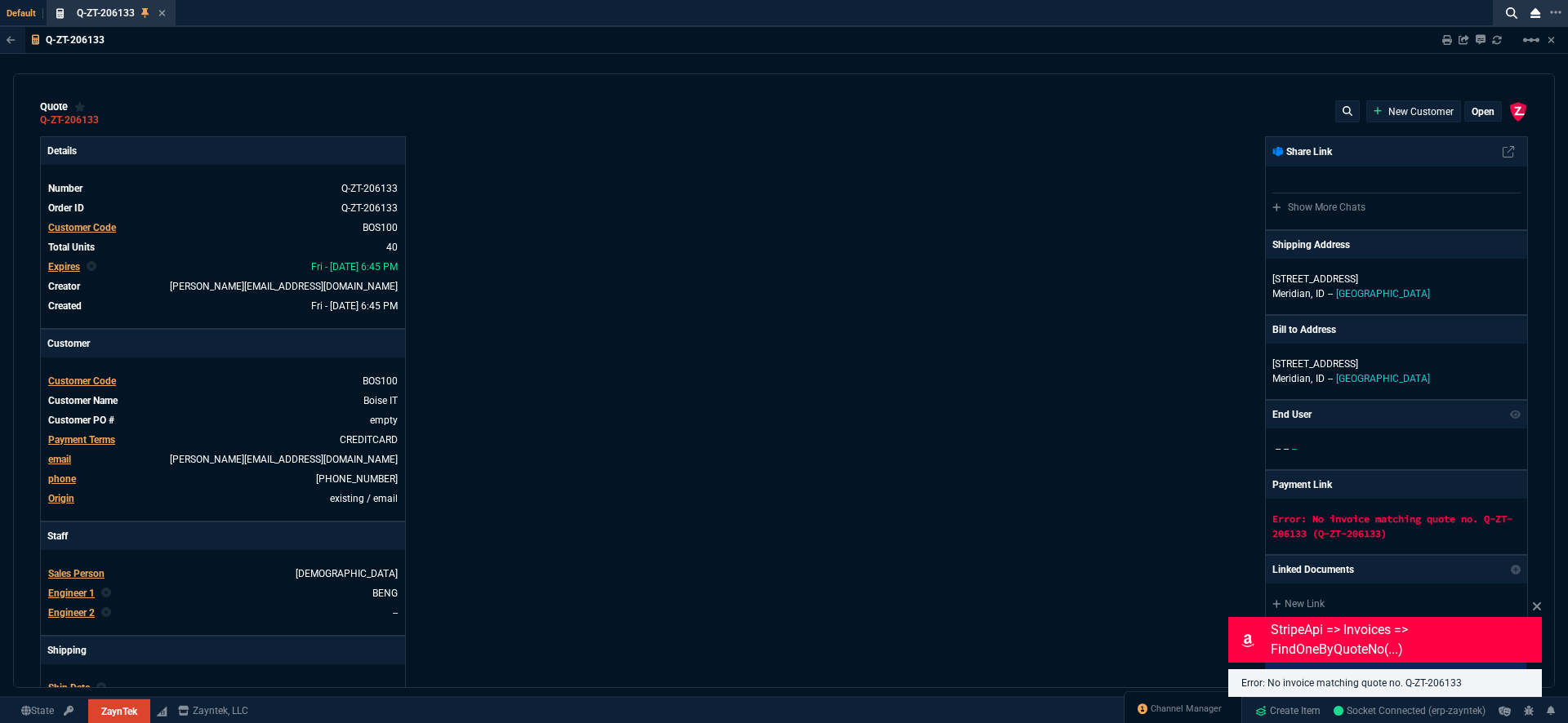
type input "402"
type input "723"
type input "1539"
type input "2619"
type input "234"
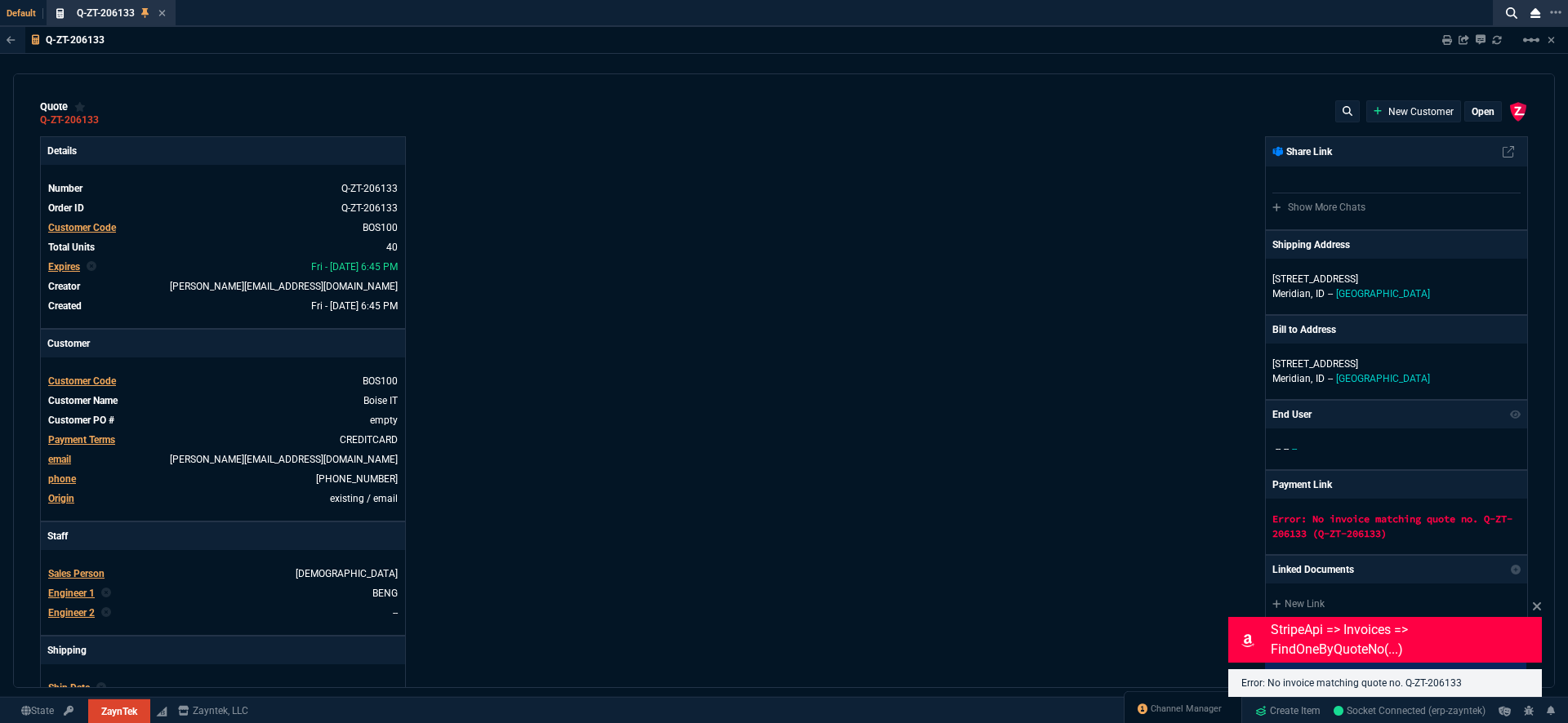
type input "109"
type input "399"
type input "524"
type input "11"
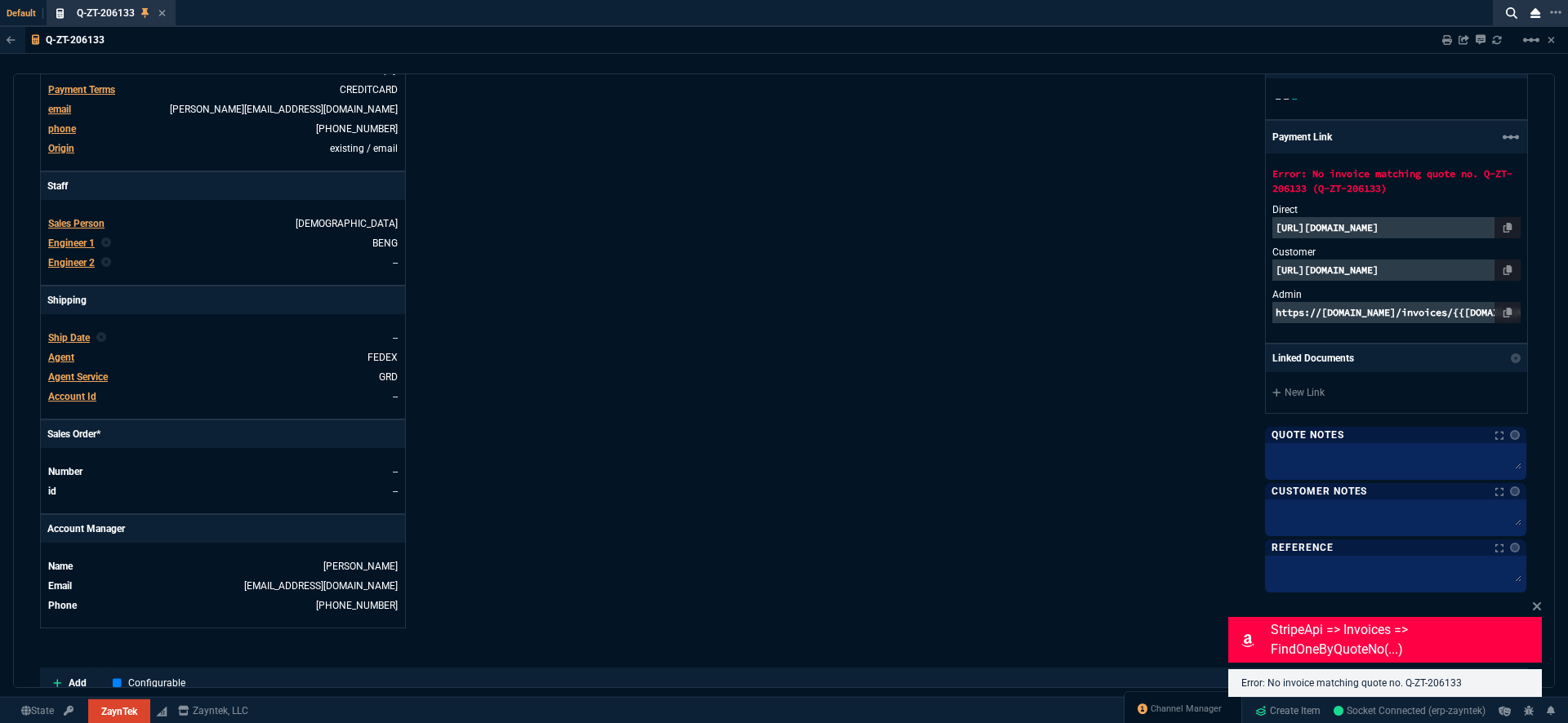
type input "29"
type input "84"
type input "34"
type input "71"
type input "78"
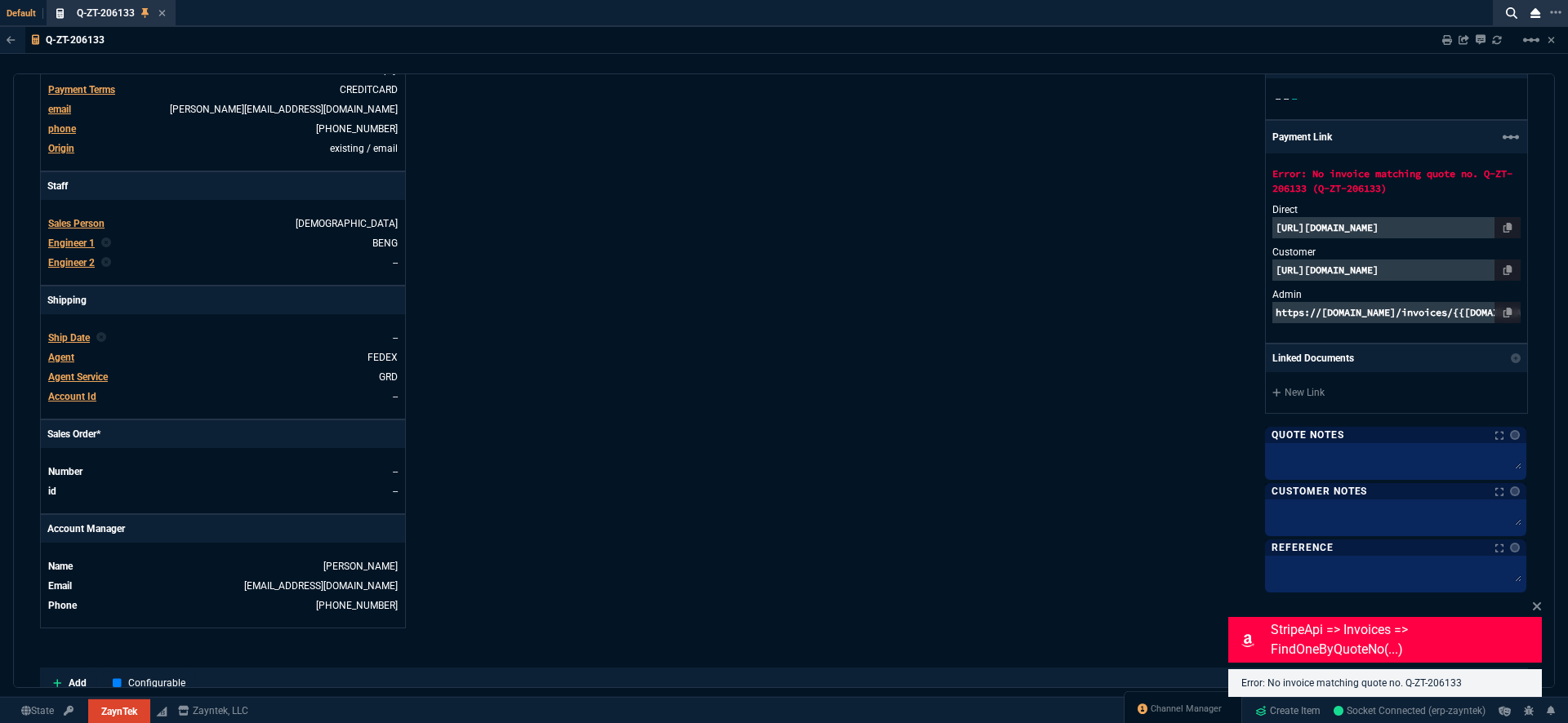
type input "81"
type input "53"
type input "22"
type input "56"
type input "76"
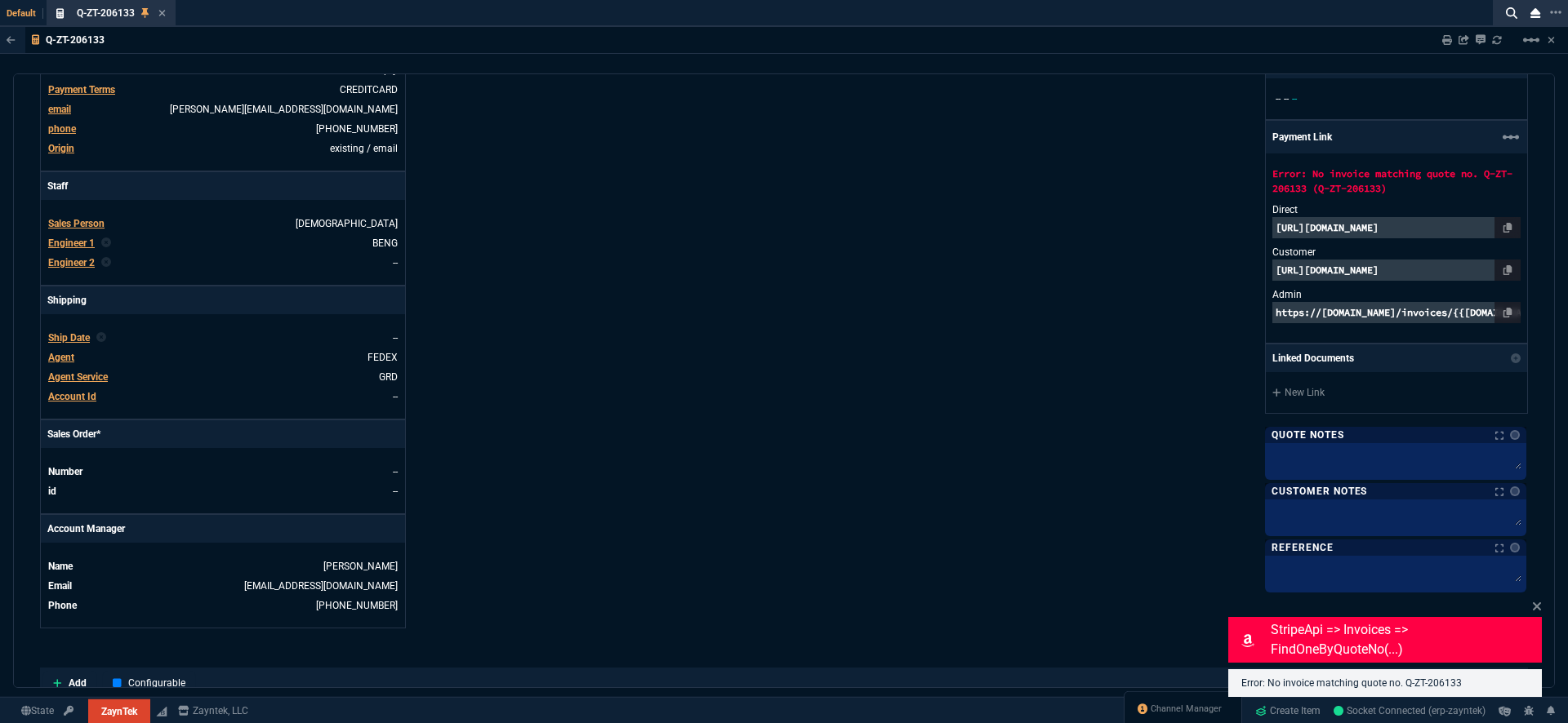
type input "55"
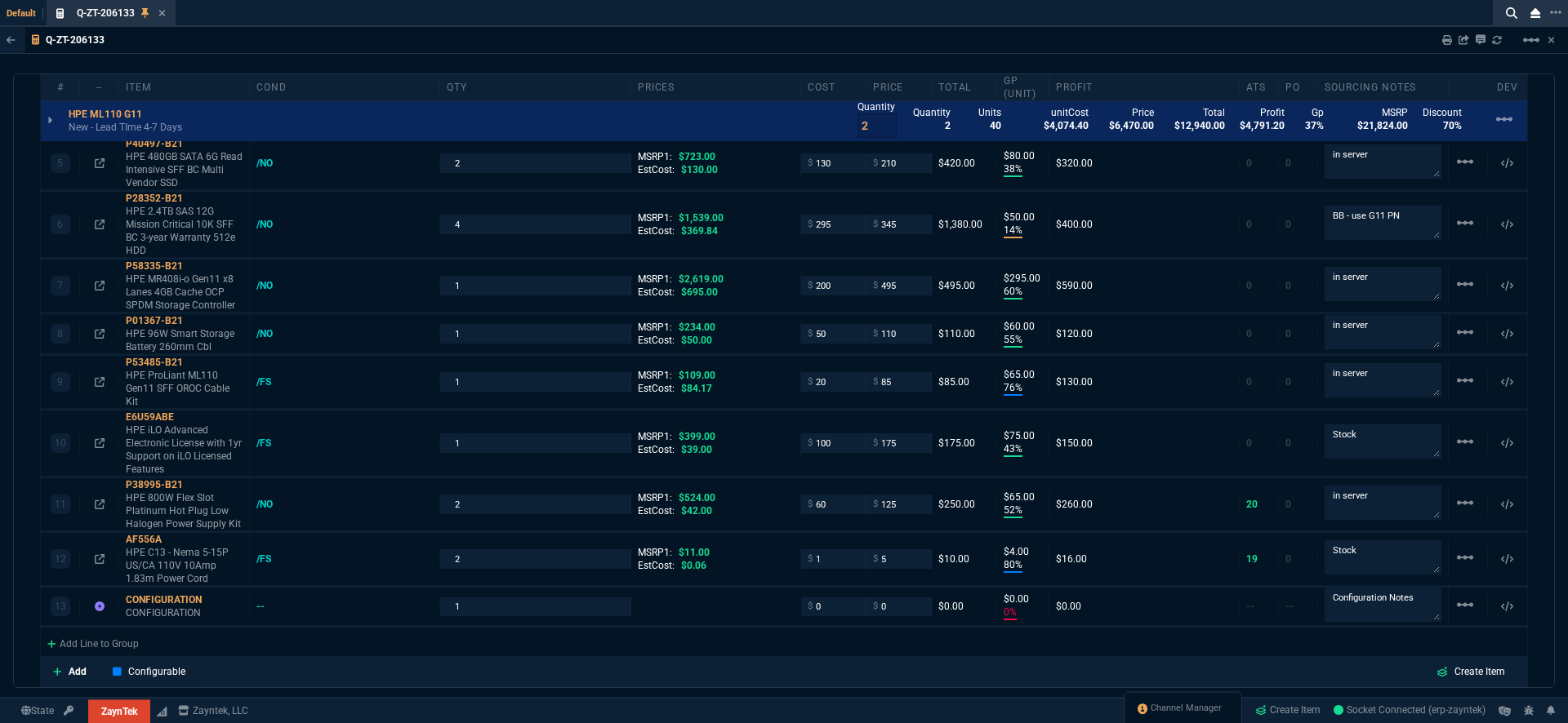
scroll to position [1350, 0]
